Goal: Information Seeking & Learning: Learn about a topic

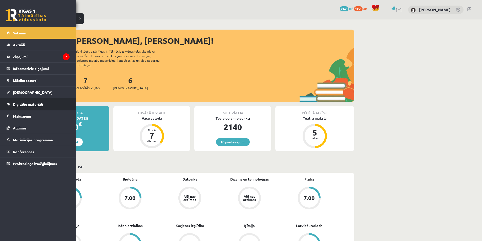
click at [45, 104] on link "Digitālie materiāli" at bounding box center [38, 104] width 63 height 12
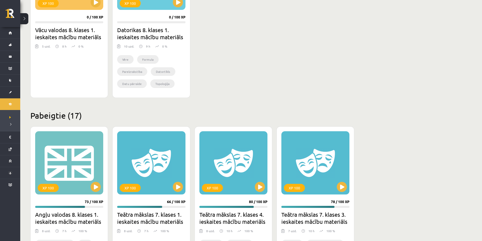
scroll to position [76, 0]
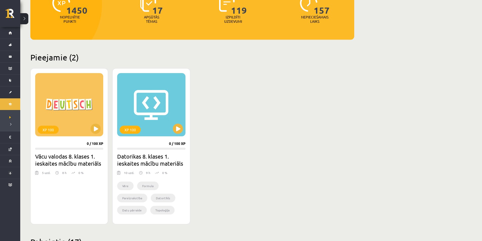
drag, startPoint x: 109, startPoint y: 161, endPoint x: 114, endPoint y: 154, distance: 8.2
drag, startPoint x: 114, startPoint y: 154, endPoint x: 94, endPoint y: 129, distance: 32.5
click at [94, 129] on button at bounding box center [96, 129] width 10 height 10
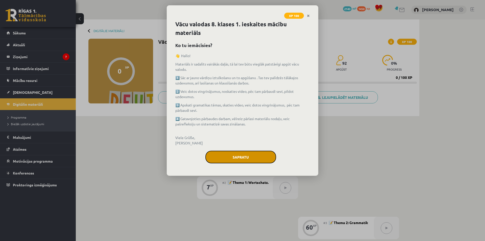
click at [246, 157] on button "Sapratu" at bounding box center [241, 157] width 71 height 13
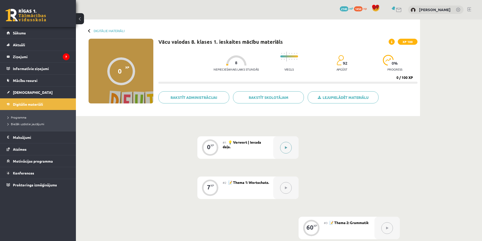
click at [292, 149] on div at bounding box center [285, 147] width 25 height 23
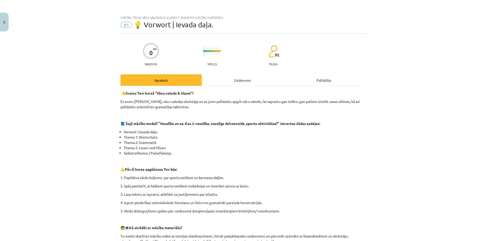
click at [250, 79] on div "Uzdevums" at bounding box center [242, 79] width 81 height 11
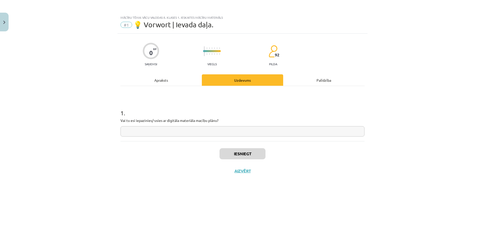
drag, startPoint x: 217, startPoint y: 139, endPoint x: 217, endPoint y: 136, distance: 2.9
click at [217, 139] on div "1 . Vai tu esi iepazinies/-usies ar digitāla materiāla macību plānu?" at bounding box center [243, 113] width 244 height 55
click at [218, 134] on input "text" at bounding box center [243, 131] width 244 height 10
click at [232, 155] on button "Iesniegt" at bounding box center [243, 153] width 46 height 11
click at [224, 169] on button "Nākamā nodarbība" at bounding box center [243, 174] width 50 height 12
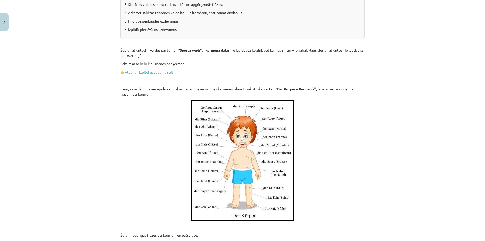
scroll to position [228, 0]
